Goal: Task Accomplishment & Management: Manage account settings

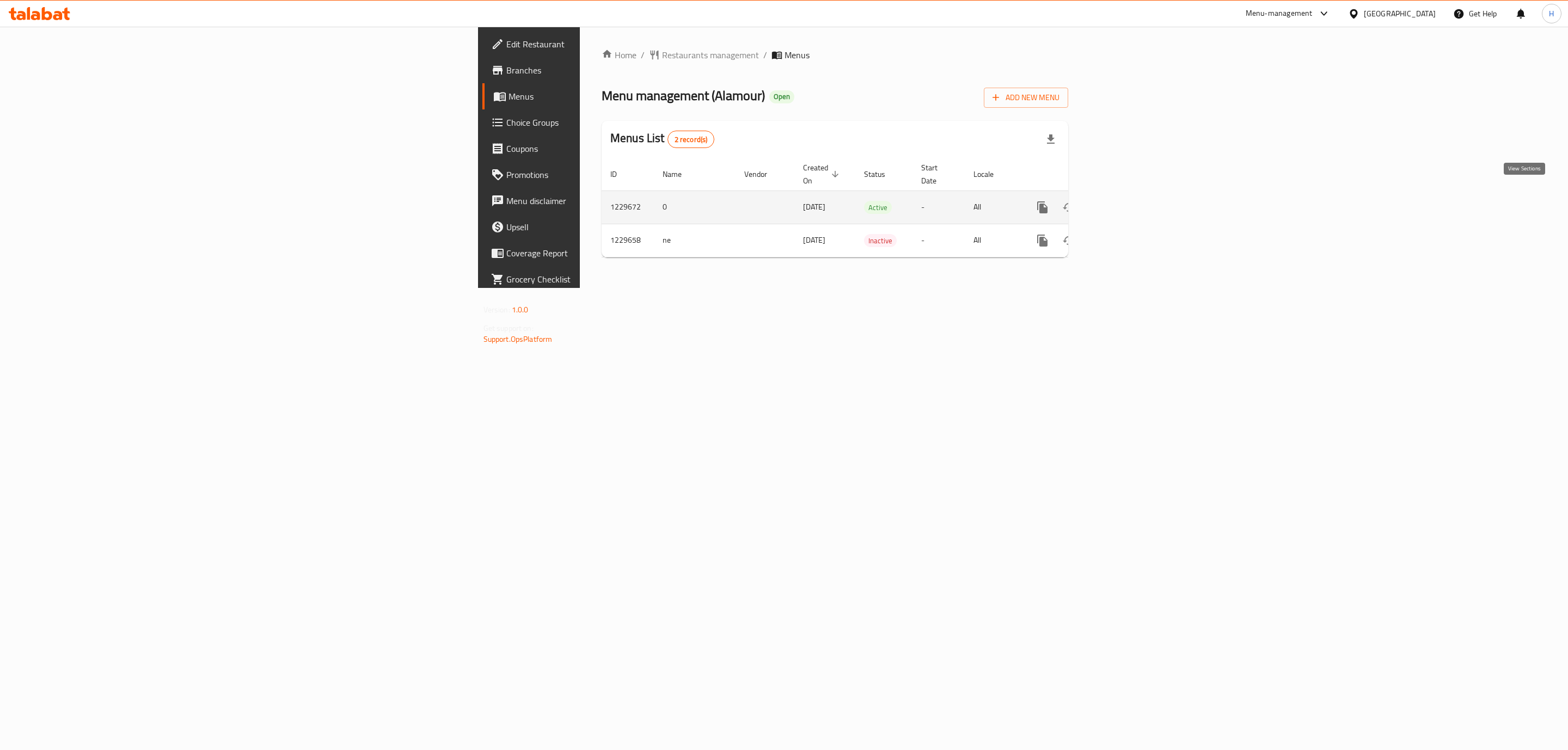
click at [1126, 203] on icon "enhanced table" at bounding box center [1121, 207] width 10 height 10
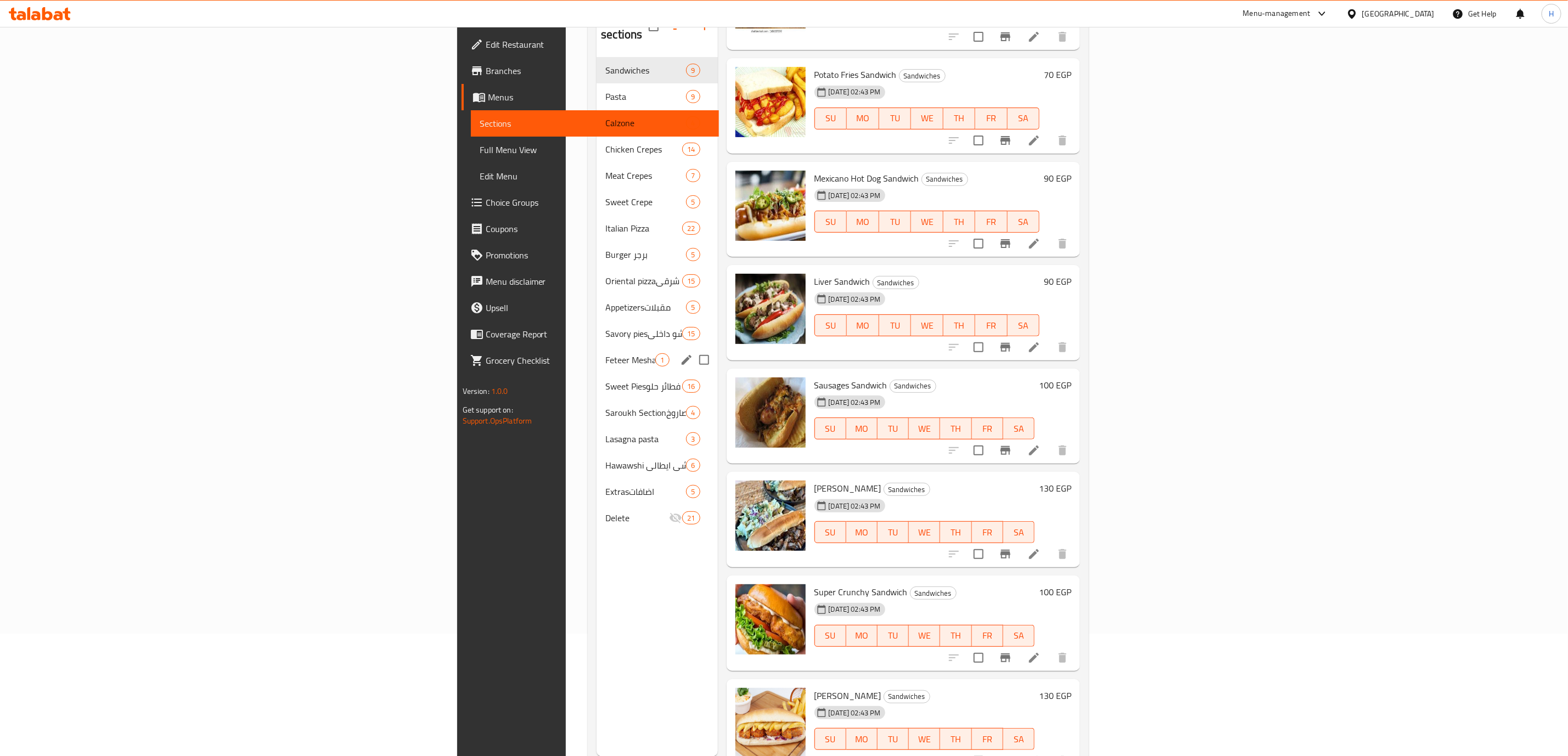
scroll to position [154, 0]
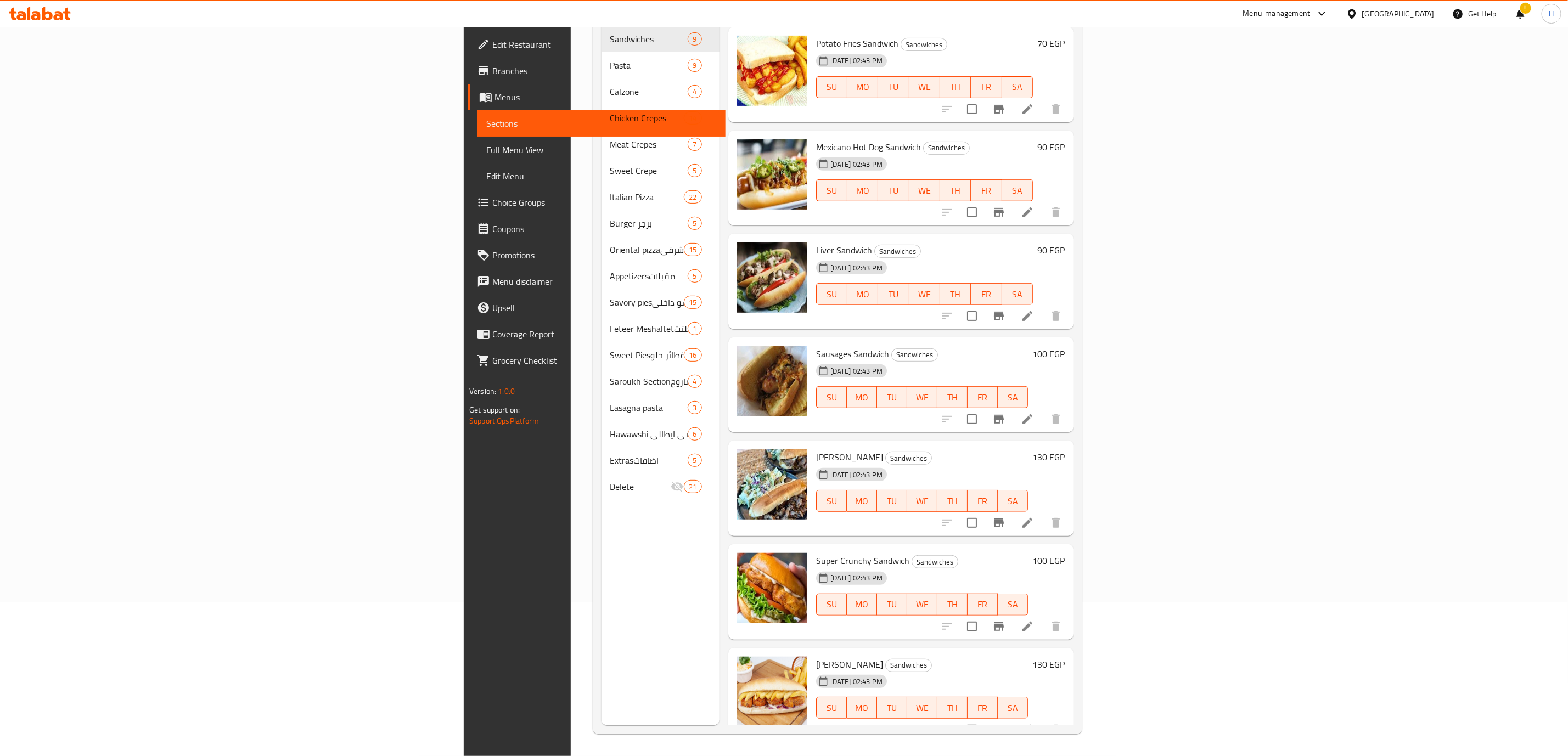
click at [492, 205] on span "Choice Groups" at bounding box center [604, 203] width 225 height 13
